Goal: Task Accomplishment & Management: Complete application form

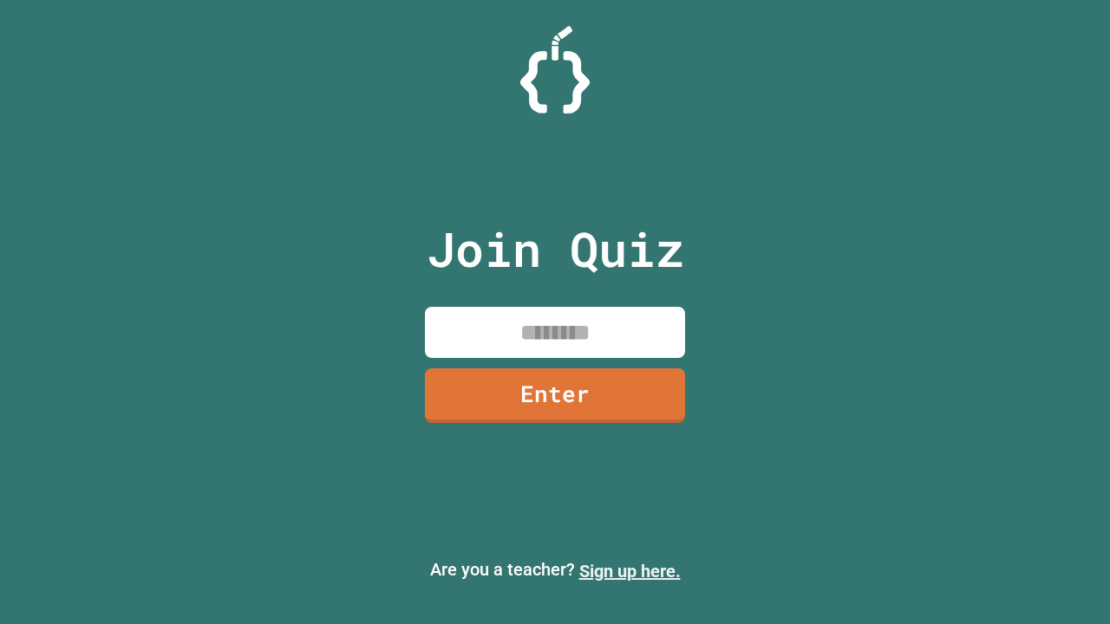
click at [629, 571] on link "Sign up here." at bounding box center [629, 571] width 101 height 21
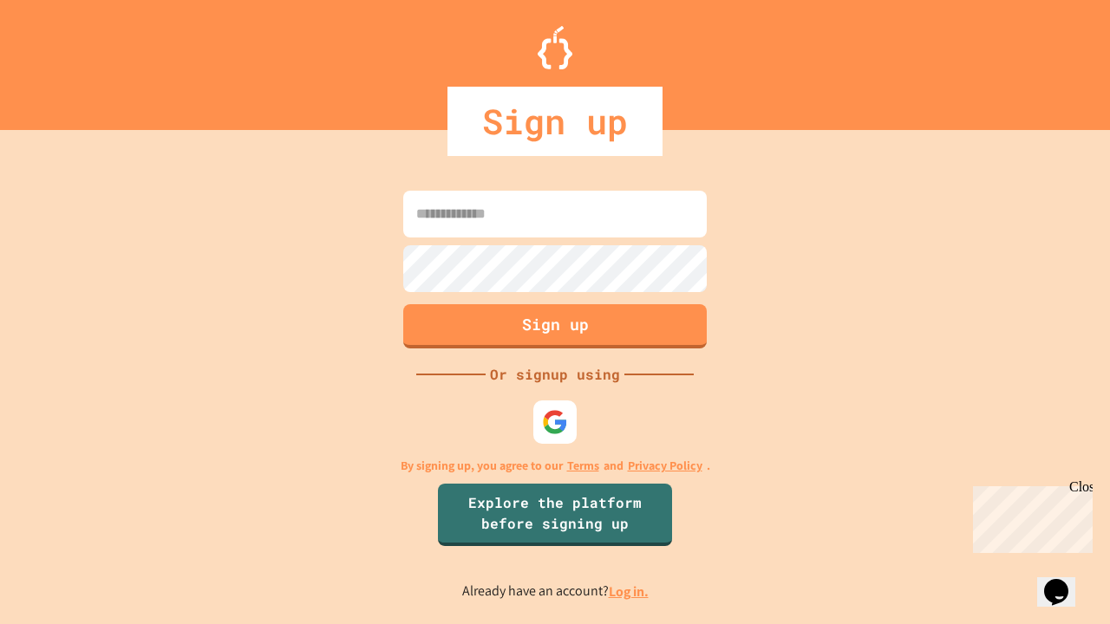
click at [629, 591] on link "Log in." at bounding box center [629, 592] width 40 height 18
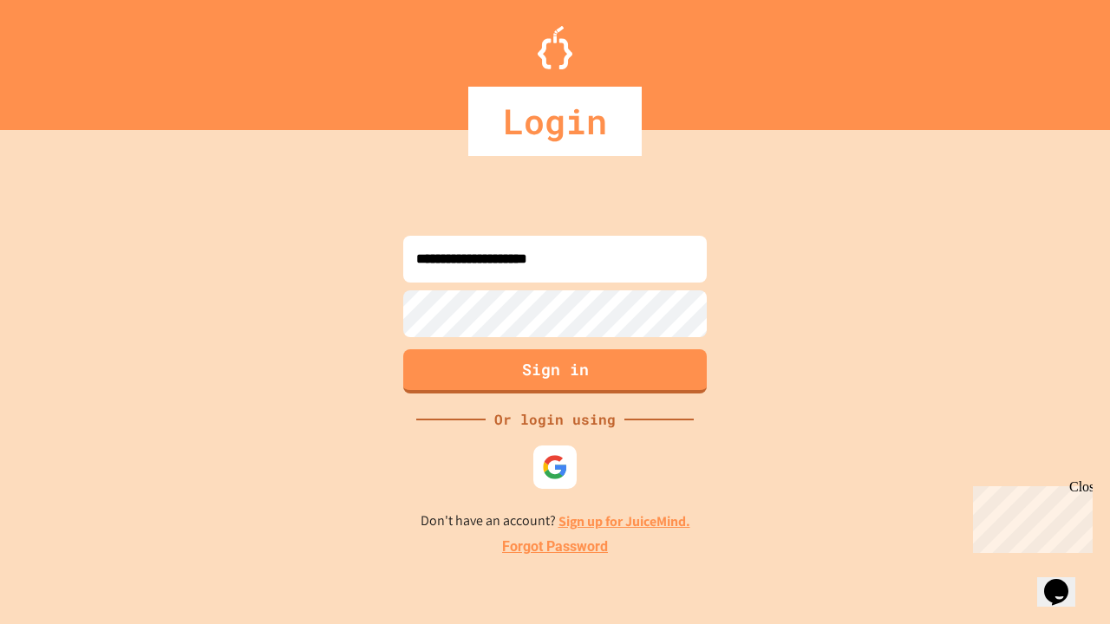
type input "**********"
